Goal: Transaction & Acquisition: Purchase product/service

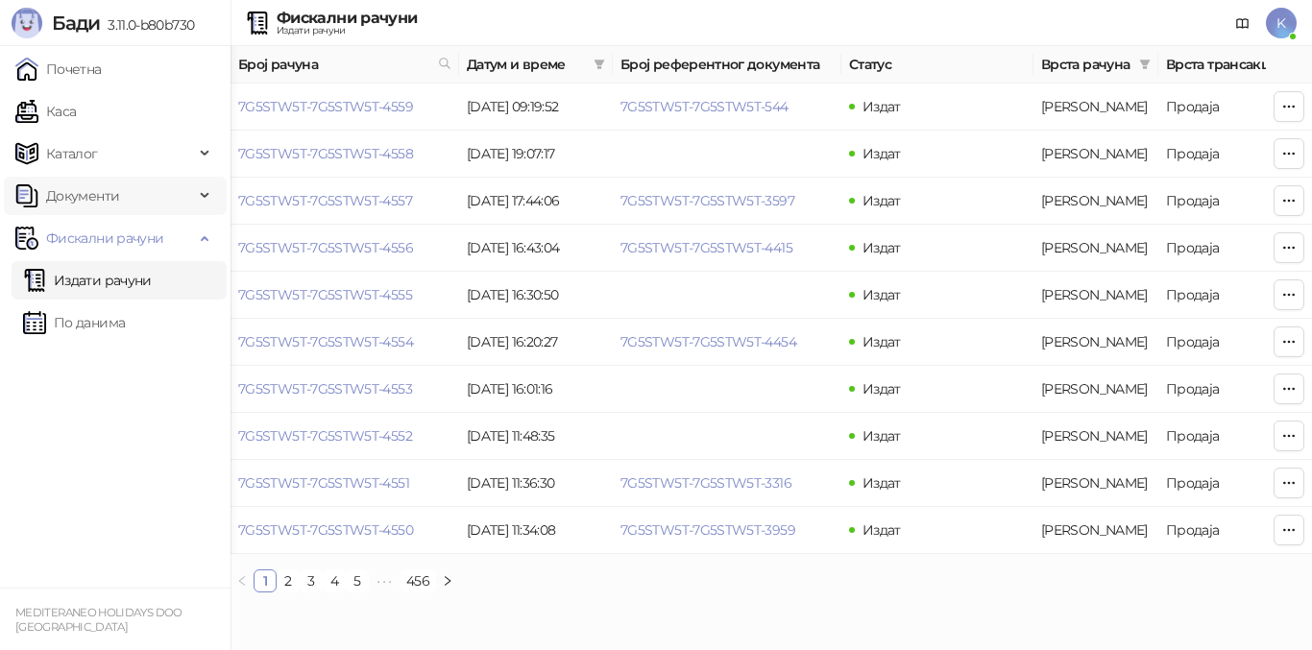
scroll to position [0, 647]
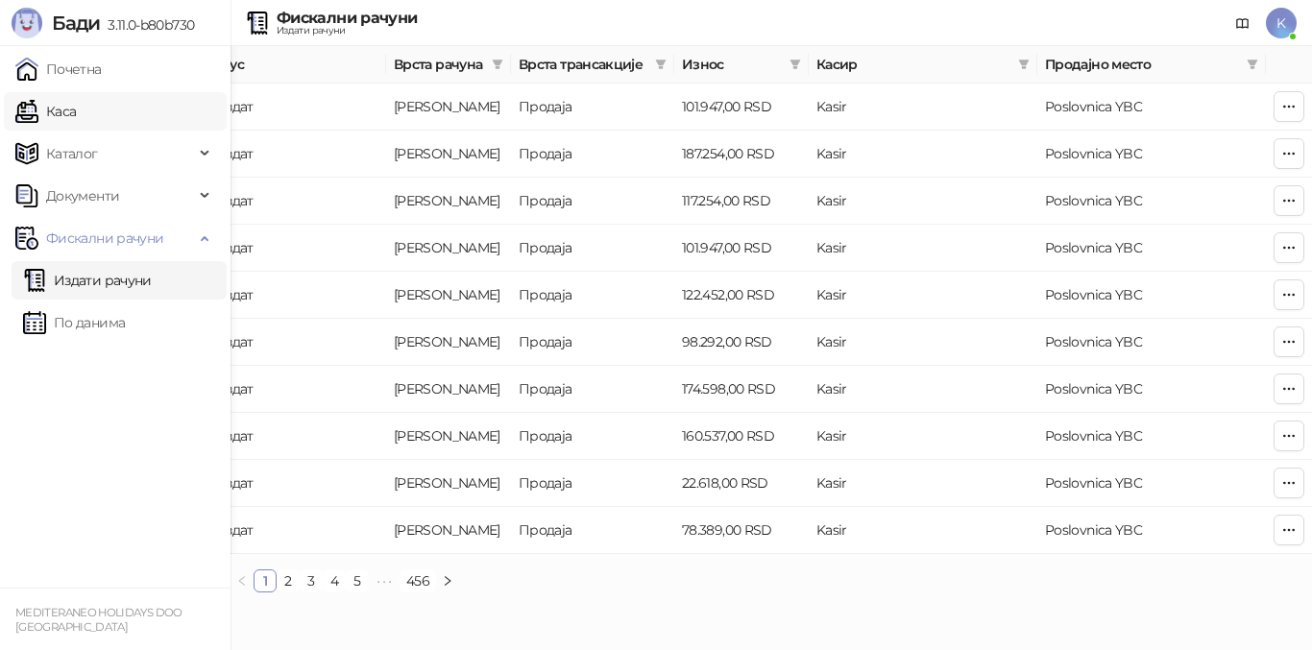
click at [76, 106] on link "Каса" at bounding box center [45, 111] width 60 height 38
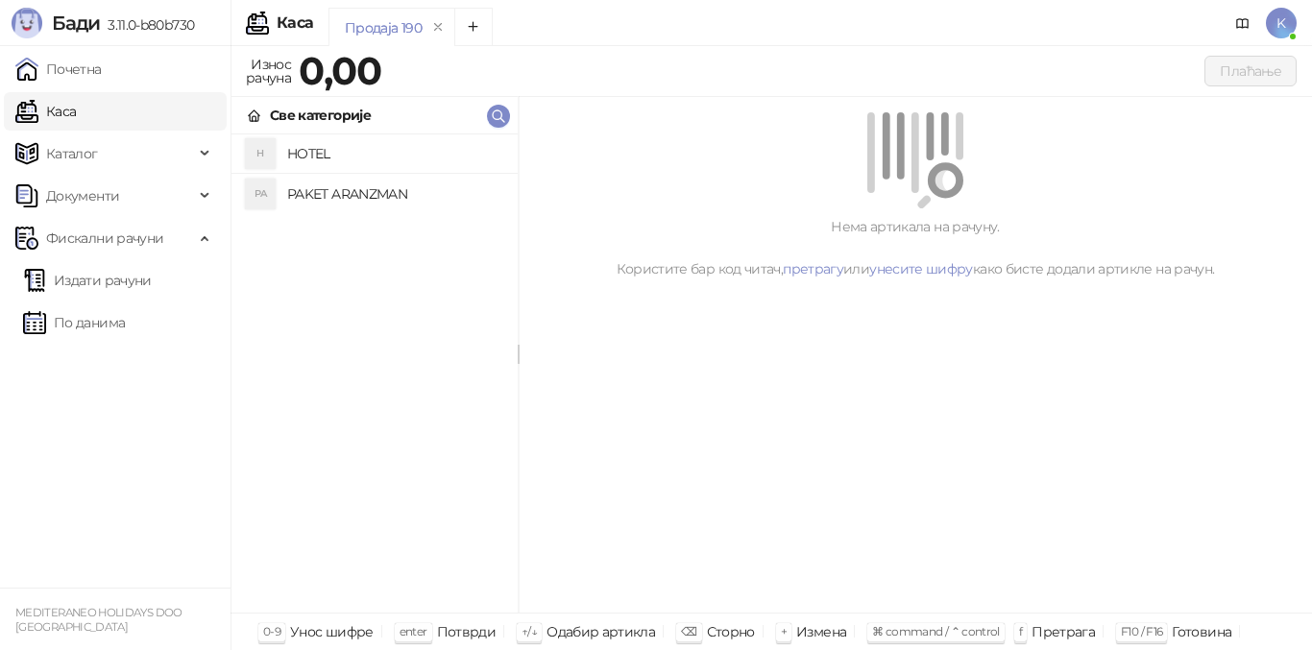
click at [338, 193] on h4 "PAKET ARANZMAN" at bounding box center [394, 194] width 215 height 31
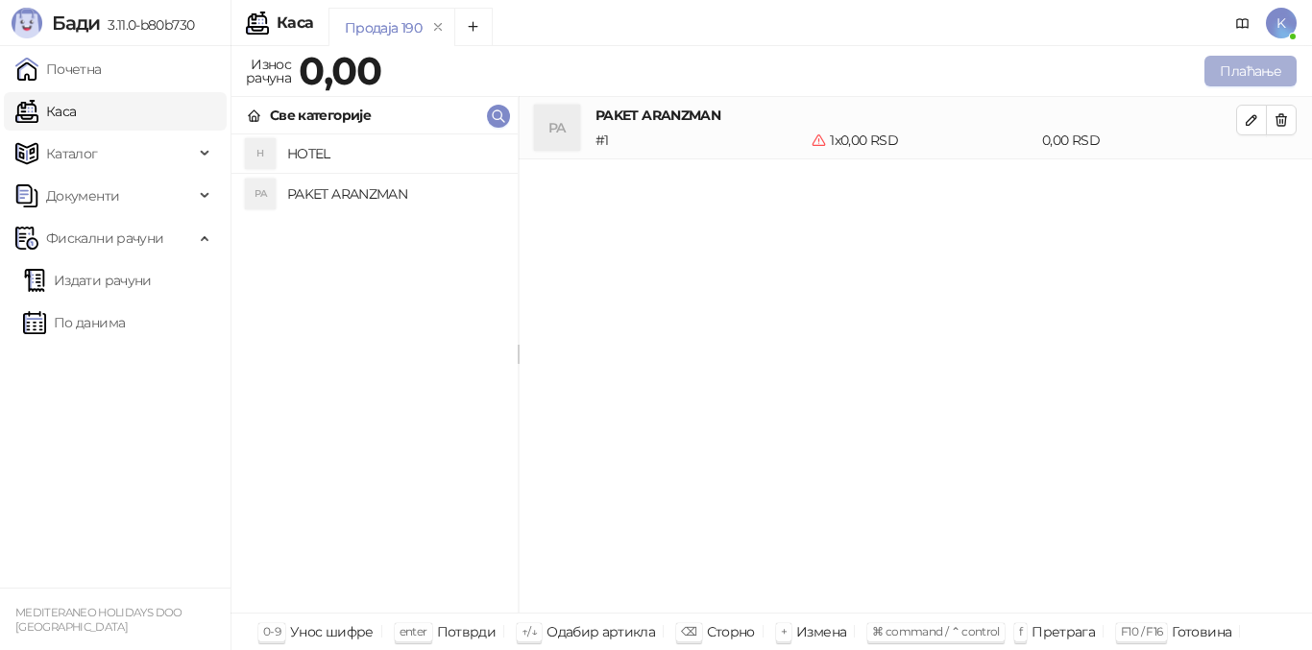
click at [1242, 70] on button "Плаћање" at bounding box center [1250, 71] width 92 height 31
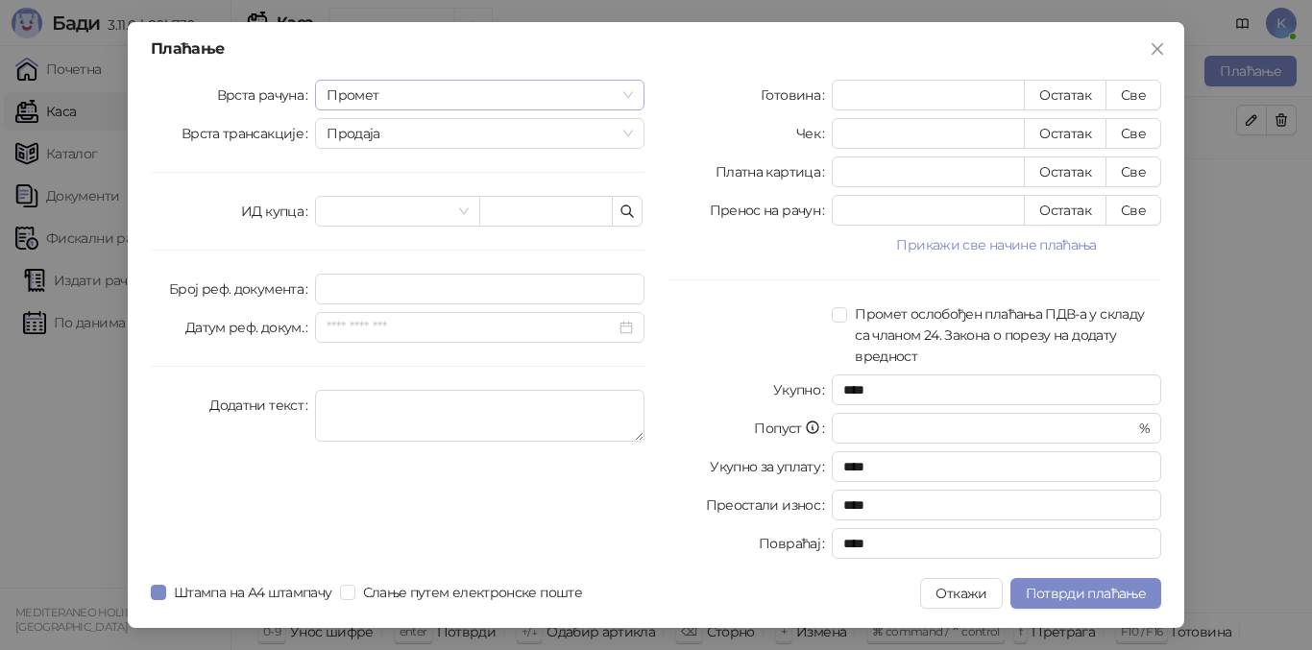
click at [405, 87] on span "Промет" at bounding box center [479, 95] width 306 height 29
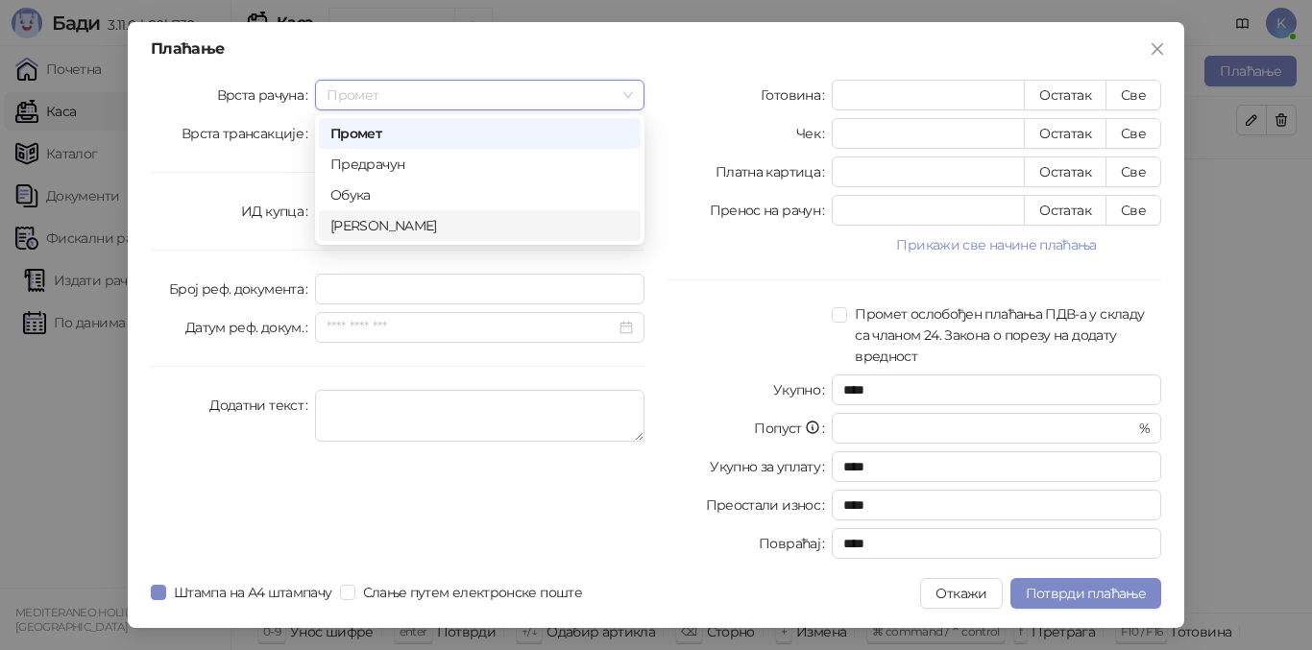
click at [407, 229] on div "[PERSON_NAME]" at bounding box center [479, 225] width 299 height 21
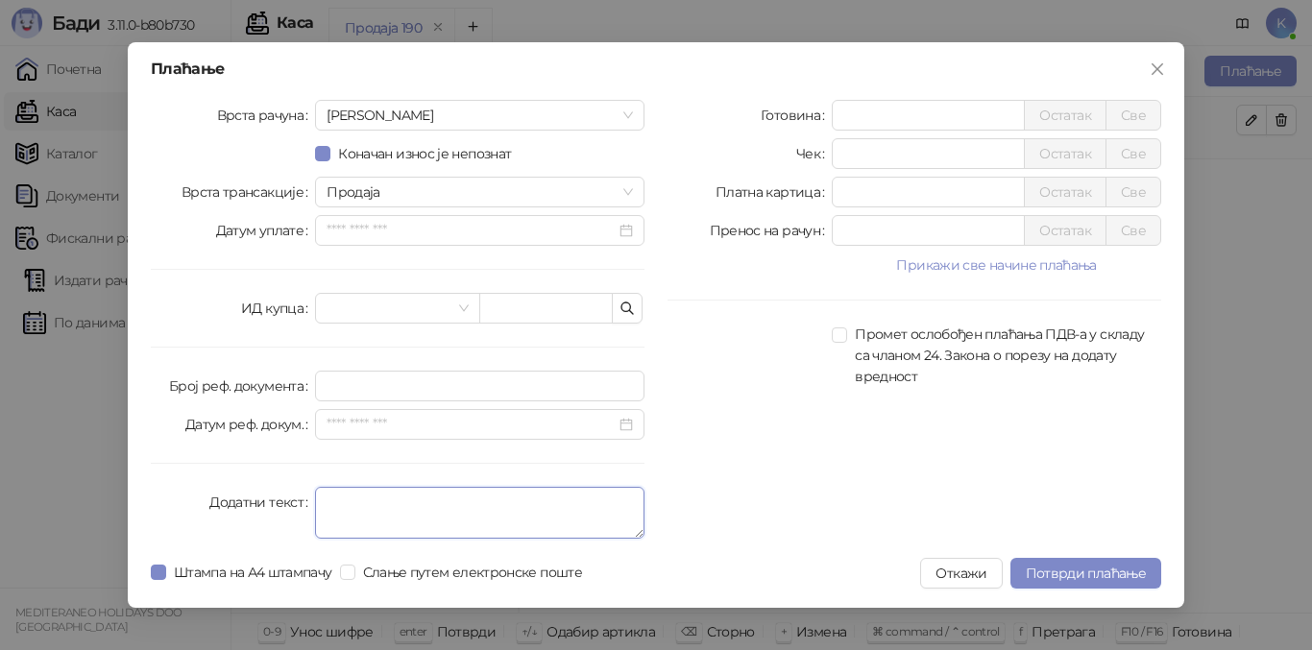
click at [386, 505] on textarea "Додатни текст" at bounding box center [479, 513] width 329 height 52
type textarea "*********"
drag, startPoint x: 857, startPoint y: 107, endPoint x: 819, endPoint y: 96, distance: 39.8
click at [819, 96] on div "Плаћање Врста рачуна Аванс Коначан износ је непознат Врста трансакције Продаја …" at bounding box center [656, 325] width 1056 height 566
type input "******"
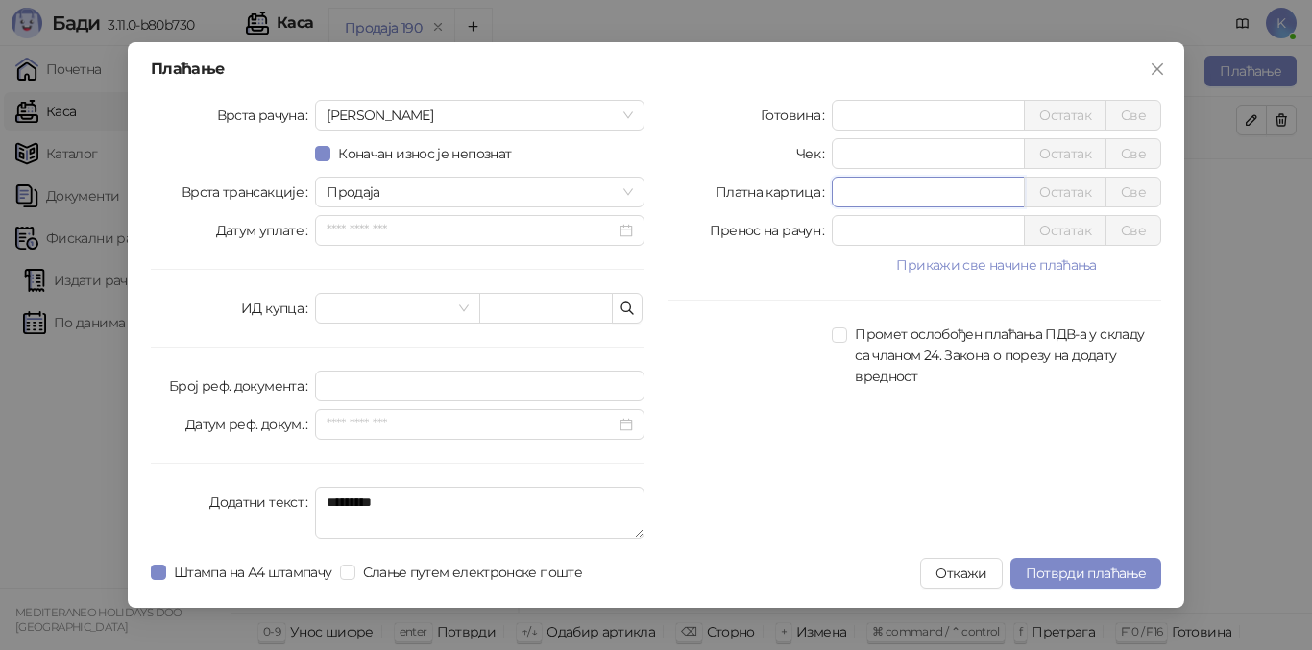
drag, startPoint x: 852, startPoint y: 197, endPoint x: 810, endPoint y: 184, distance: 43.1
click at [810, 184] on div "Платна картица * Остатак Све" at bounding box center [914, 192] width 494 height 31
type input "****"
drag, startPoint x: 1097, startPoint y: 588, endPoint x: 1093, endPoint y: 568, distance: 19.8
click at [1093, 568] on button "Потврди плаћање" at bounding box center [1085, 573] width 151 height 31
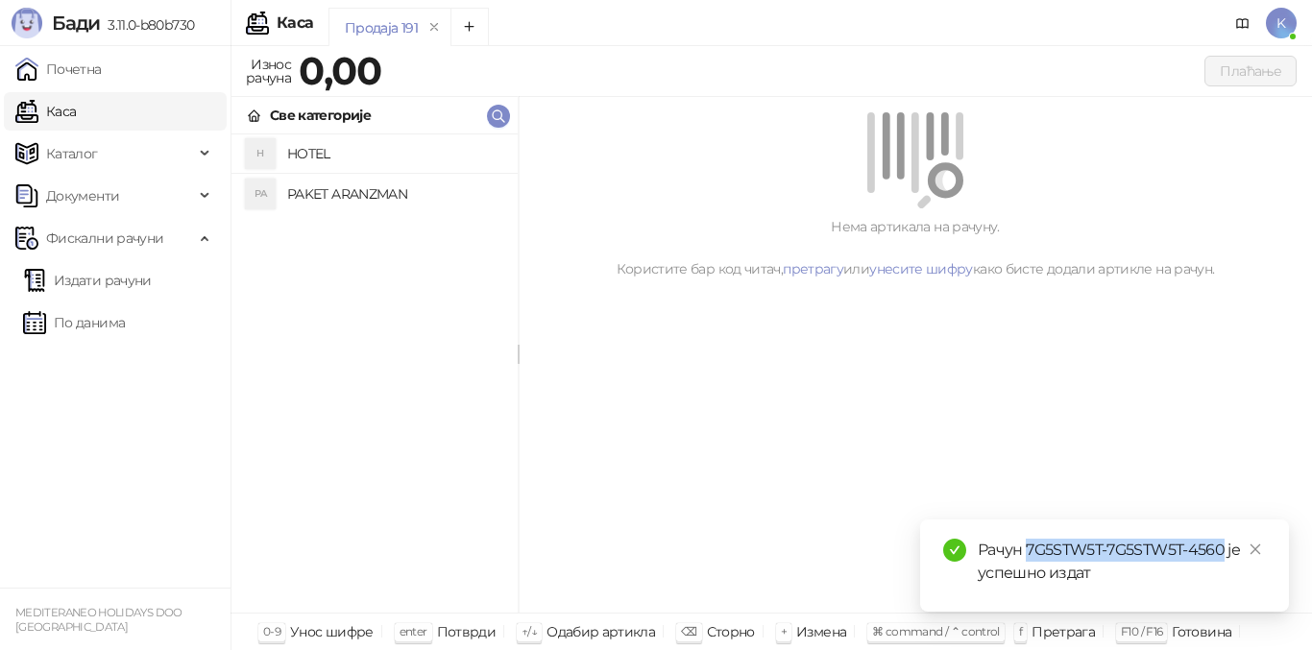
drag, startPoint x: 1029, startPoint y: 549, endPoint x: 1223, endPoint y: 544, distance: 194.0
click at [1223, 544] on div "Рачун 7G5STW5T-7G5STW5T-4560 је успешно издат" at bounding box center [1121, 562] width 288 height 46
copy div "7G5STW5T-7G5STW5T-4560"
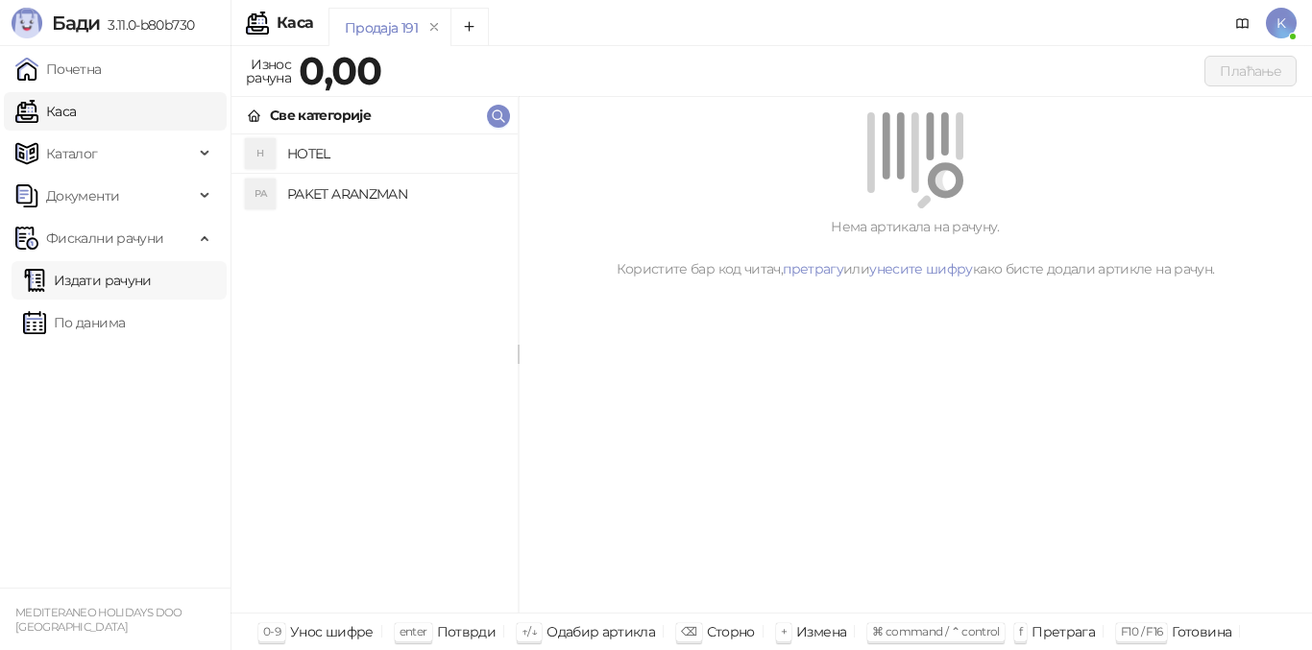
click at [108, 280] on link "Издати рачуни" at bounding box center [87, 280] width 129 height 38
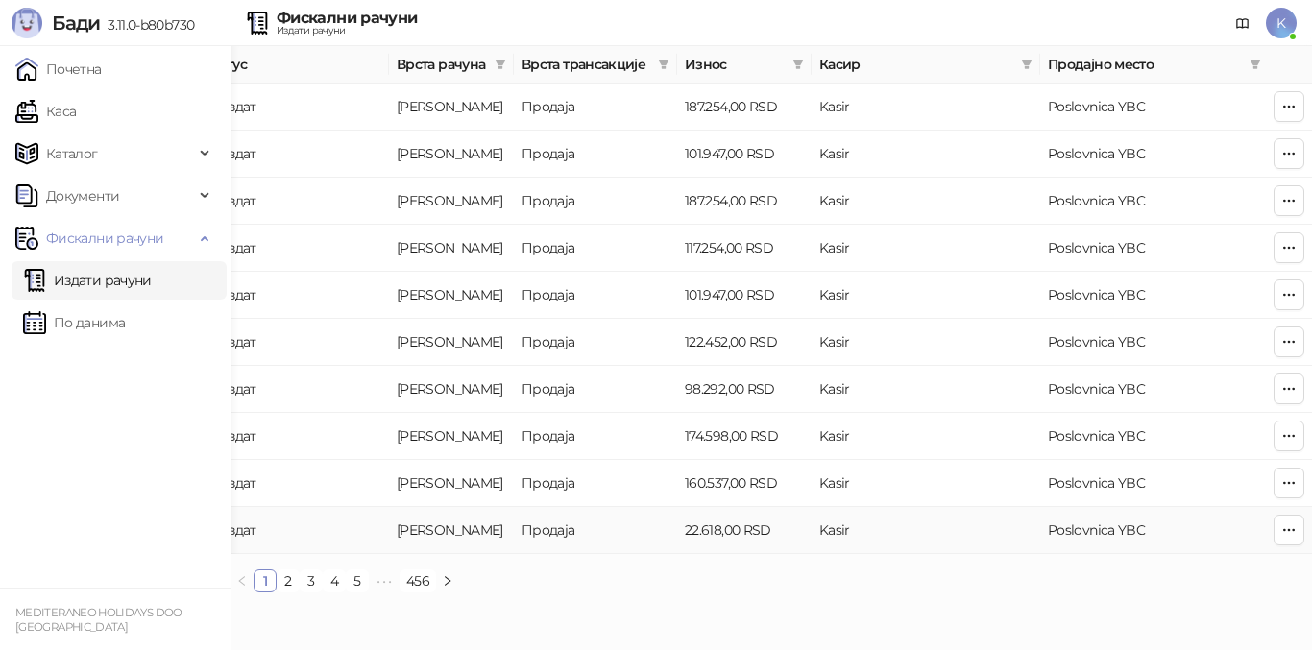
scroll to position [0, 647]
click at [1288, 109] on icon "button" at bounding box center [1288, 106] width 15 height 15
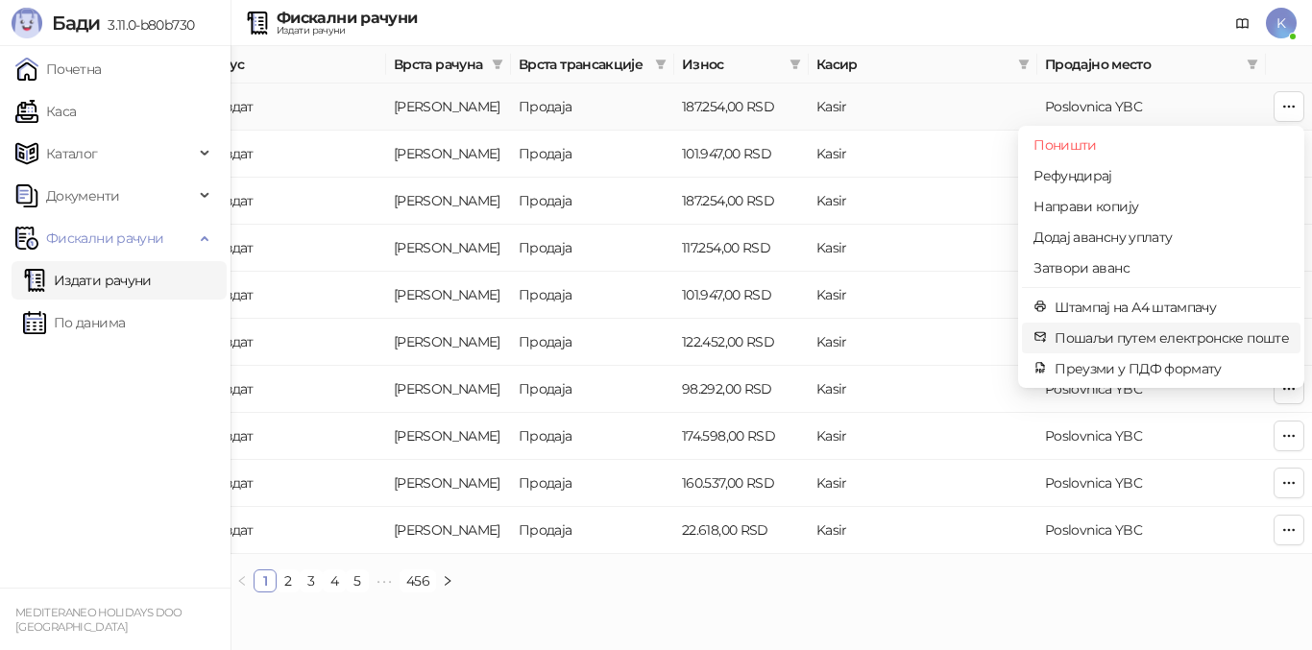
click at [1110, 331] on span "Пошаљи путем електронске поште" at bounding box center [1171, 337] width 234 height 21
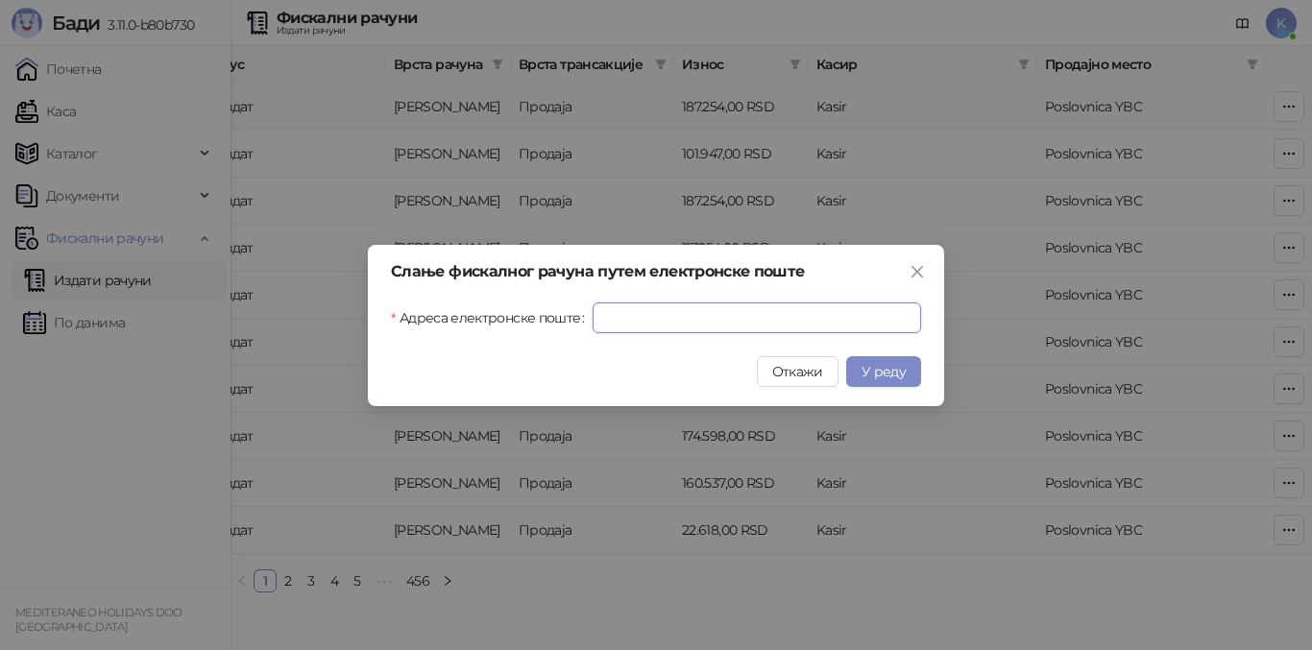
click at [690, 306] on input "Адреса електронске поште" at bounding box center [756, 317] width 328 height 31
paste input "**********"
type input "**********"
click at [879, 375] on span "У реду" at bounding box center [883, 371] width 44 height 17
